Goal: Transaction & Acquisition: Purchase product/service

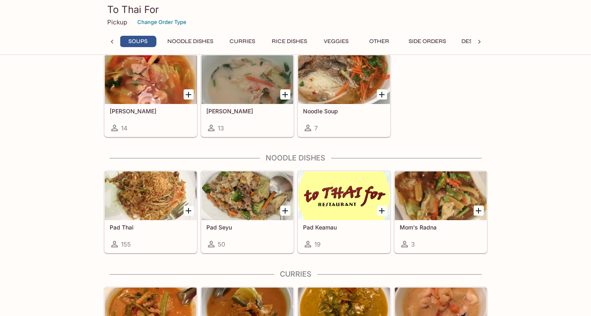
scroll to position [352, 0]
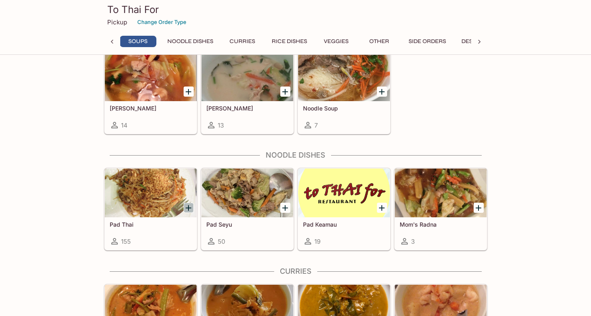
click at [187, 203] on button "Add Pad Thai" at bounding box center [189, 208] width 10 height 10
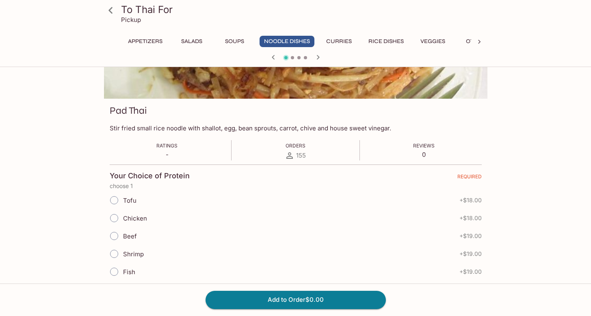
scroll to position [165, 0]
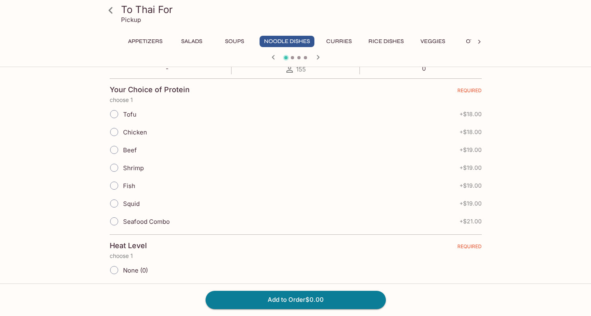
click at [171, 220] on div "Seafood Combo + $21.00" at bounding box center [296, 222] width 372 height 18
click at [150, 221] on span "Seafood Combo" at bounding box center [146, 222] width 47 height 8
click at [123, 221] on input "Seafood Combo" at bounding box center [114, 221] width 17 height 17
radio input "true"
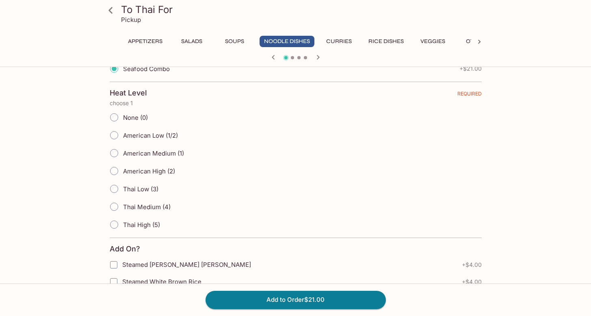
click at [163, 139] on span "American Low (1/2)" at bounding box center [150, 136] width 55 height 8
click at [152, 153] on span "American Medium (1)" at bounding box center [153, 154] width 61 height 8
click at [123, 153] on input "American Medium (1)" at bounding box center [114, 153] width 17 height 17
radio input "true"
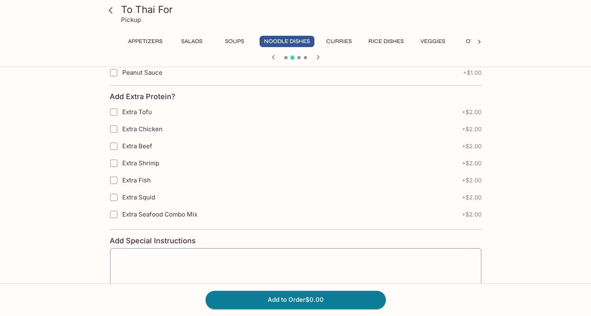
scroll to position [649, 0]
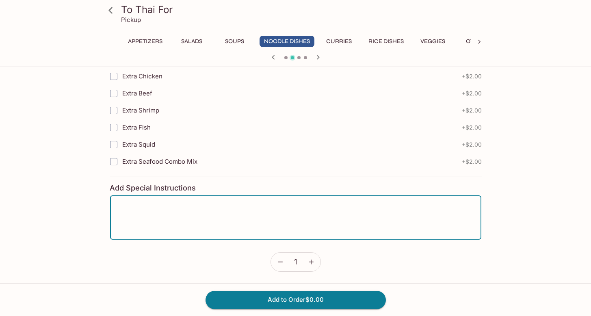
click at [253, 217] on textarea at bounding box center [296, 217] width 360 height 31
